Goal: Task Accomplishment & Management: Manage account settings

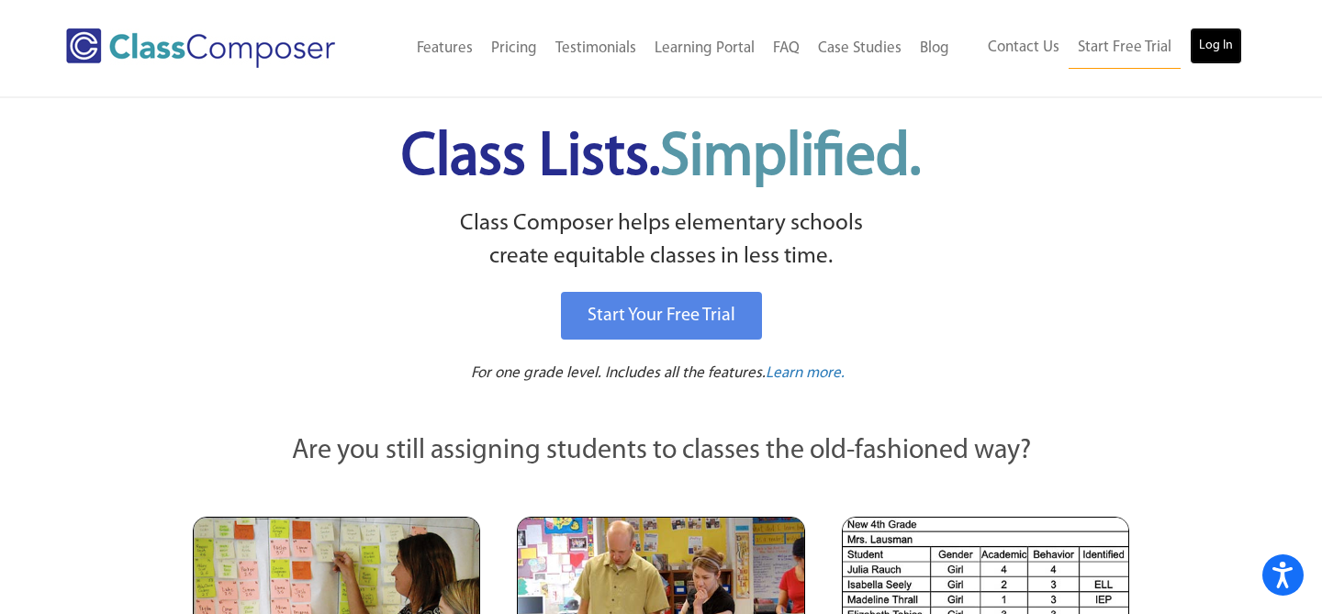
click at [1222, 54] on link "Log In" at bounding box center [1216, 46] width 52 height 37
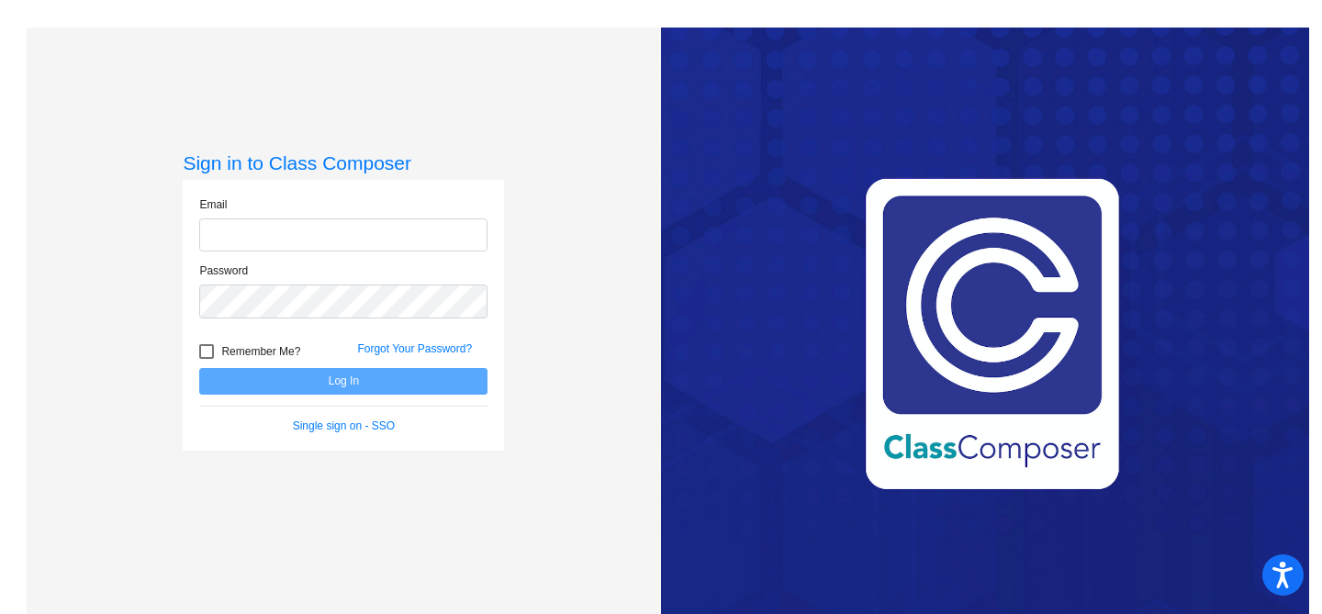
type input "[EMAIL_ADDRESS][DOMAIN_NAME]"
click at [408, 386] on button "Log In" at bounding box center [343, 381] width 288 height 27
